Goal: Find contact information: Find contact information

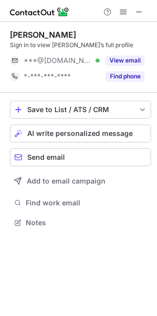
scroll to position [216, 157]
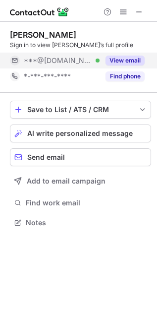
click at [123, 60] on button "View email" at bounding box center [125, 61] width 39 height 10
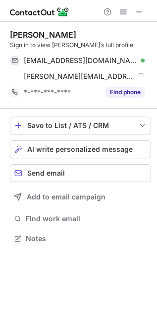
scroll to position [231, 157]
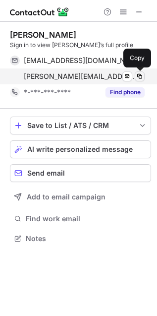
click at [137, 75] on span at bounding box center [140, 76] width 8 height 8
click at [141, 72] on span at bounding box center [140, 76] width 8 height 8
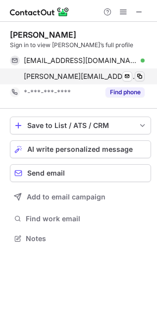
click at [141, 72] on span at bounding box center [140, 76] width 8 height 8
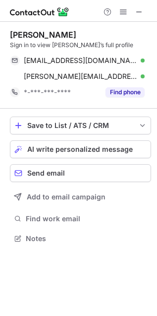
scroll to position [231, 157]
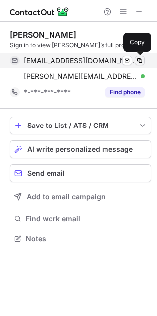
click at [142, 59] on span at bounding box center [140, 61] width 8 height 8
click at [142, 64] on span at bounding box center [140, 61] width 8 height 8
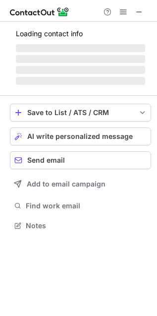
scroll to position [231, 157]
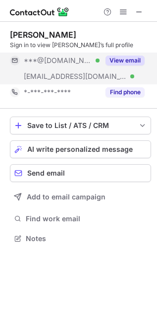
click at [132, 61] on button "View email" at bounding box center [125, 61] width 39 height 10
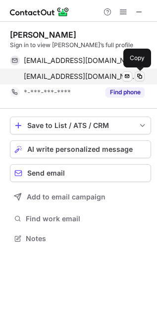
click at [140, 78] on span at bounding box center [140, 76] width 8 height 8
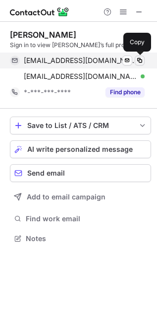
click at [137, 61] on span at bounding box center [140, 61] width 8 height 8
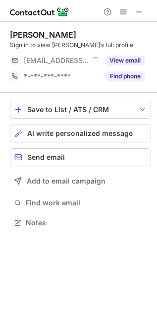
scroll to position [216, 157]
click at [137, 12] on span at bounding box center [139, 12] width 8 height 8
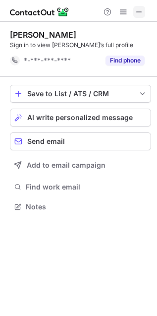
scroll to position [4, 5]
click at [141, 10] on span at bounding box center [139, 12] width 8 height 8
click at [140, 12] on span at bounding box center [139, 12] width 8 height 8
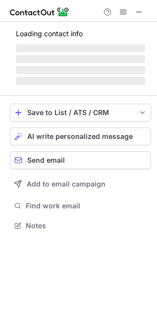
scroll to position [216, 157]
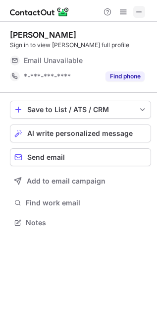
click at [136, 8] on span at bounding box center [139, 12] width 8 height 8
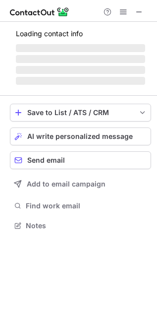
scroll to position [216, 157]
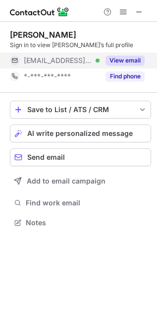
click at [112, 66] on div "View email" at bounding box center [122, 61] width 45 height 16
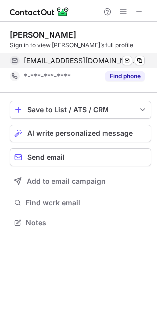
click at [145, 59] on div "oly@markshhc.com Verified Send email Copy" at bounding box center [77, 61] width 135 height 16
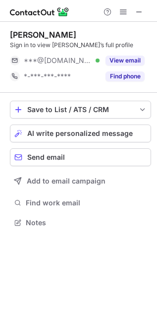
scroll to position [216, 157]
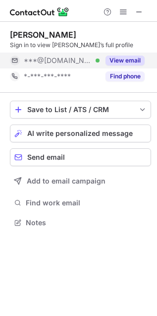
click at [121, 64] on button "View email" at bounding box center [125, 61] width 39 height 10
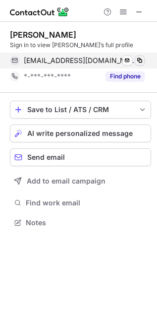
click at [137, 61] on span at bounding box center [140, 61] width 8 height 8
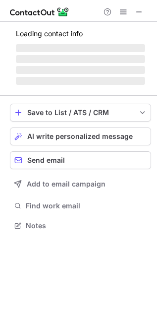
scroll to position [216, 157]
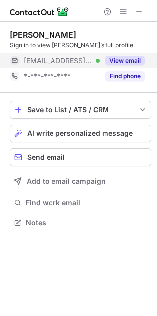
click at [113, 62] on button "View email" at bounding box center [125, 61] width 39 height 10
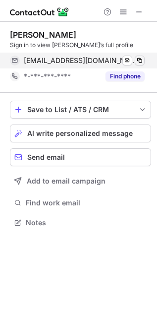
click at [143, 61] on span at bounding box center [140, 61] width 8 height 8
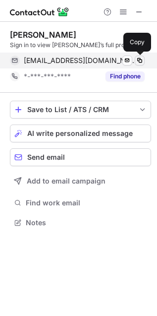
click at [141, 60] on span at bounding box center [140, 61] width 8 height 8
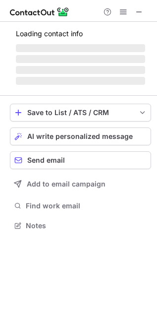
scroll to position [216, 157]
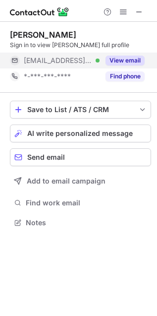
click at [128, 64] on button "View email" at bounding box center [125, 61] width 39 height 10
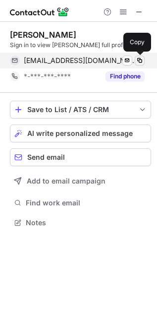
click at [142, 64] on span at bounding box center [140, 61] width 8 height 8
click at [136, 58] on span at bounding box center [140, 61] width 8 height 8
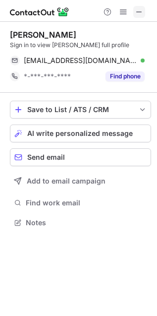
click at [137, 8] on span at bounding box center [139, 12] width 8 height 8
click at [137, 10] on span at bounding box center [139, 12] width 8 height 8
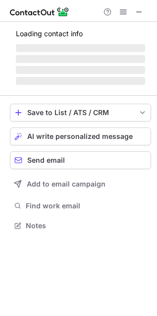
scroll to position [248, 157]
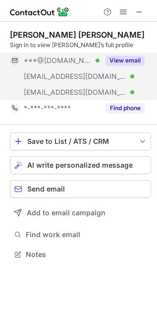
click at [127, 64] on button "View email" at bounding box center [125, 61] width 39 height 10
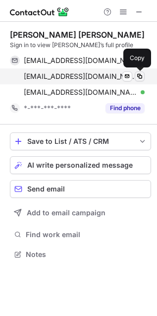
click at [144, 75] on button at bounding box center [140, 76] width 10 height 10
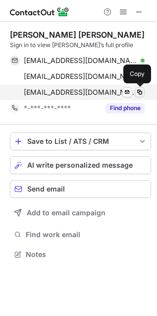
click at [137, 93] on span at bounding box center [140, 92] width 8 height 8
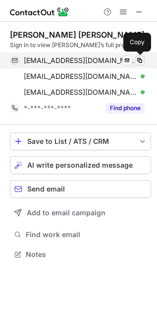
click at [144, 58] on button at bounding box center [140, 61] width 10 height 10
